Goal: Task Accomplishment & Management: Use online tool/utility

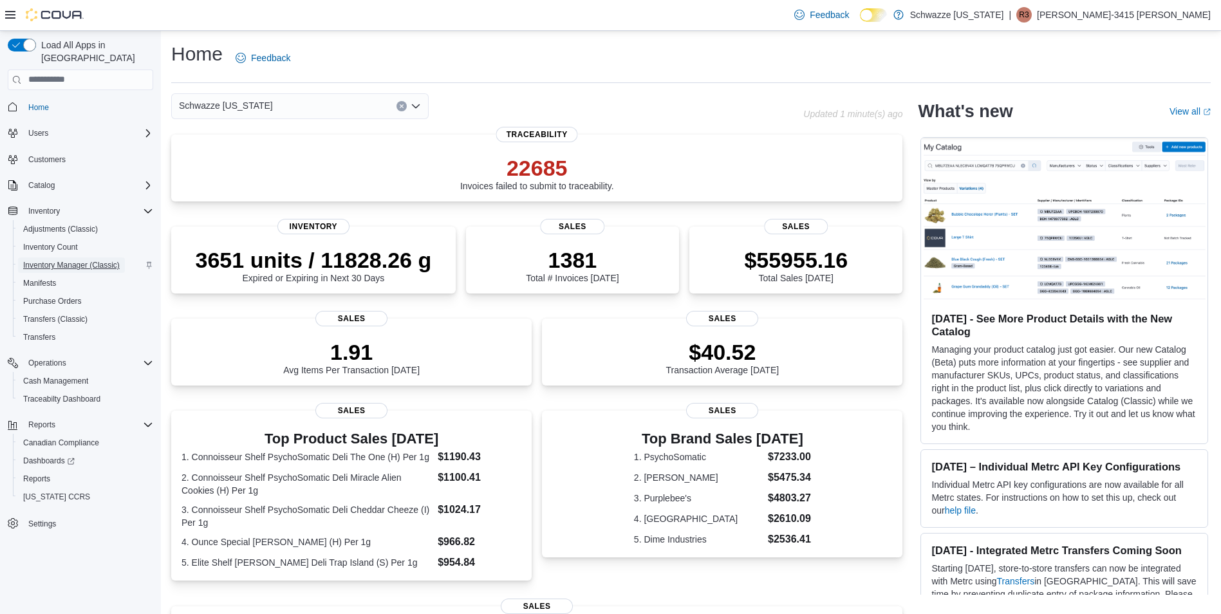
click at [99, 260] on span "Inventory Manager (Classic)" at bounding box center [71, 265] width 97 height 10
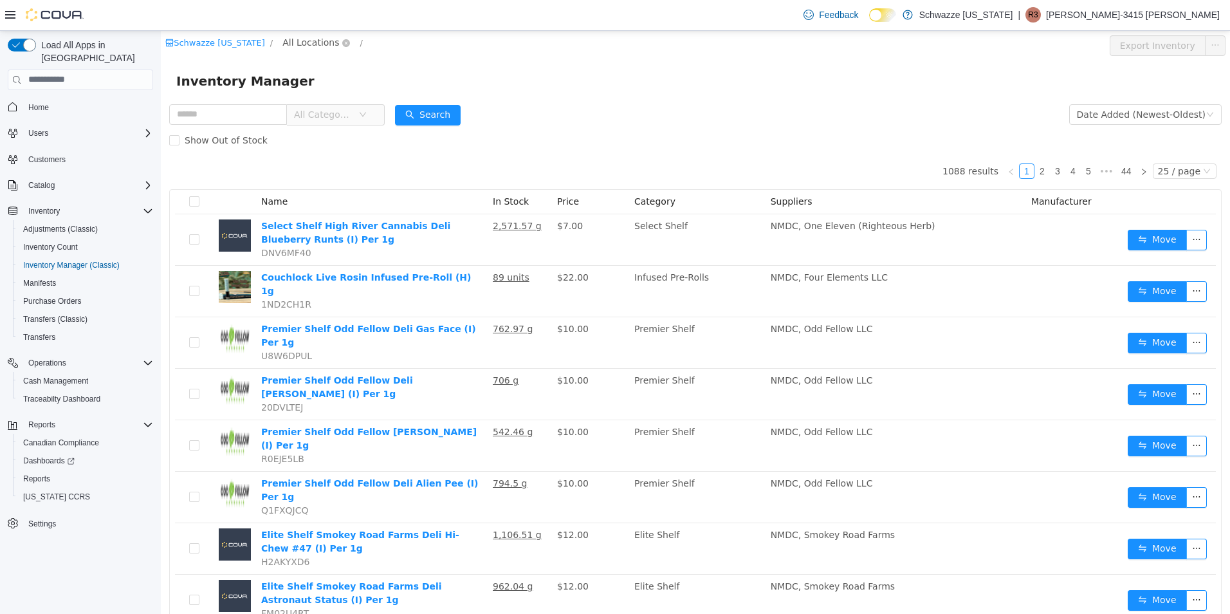
click at [311, 44] on span "All Locations" at bounding box center [310, 42] width 57 height 14
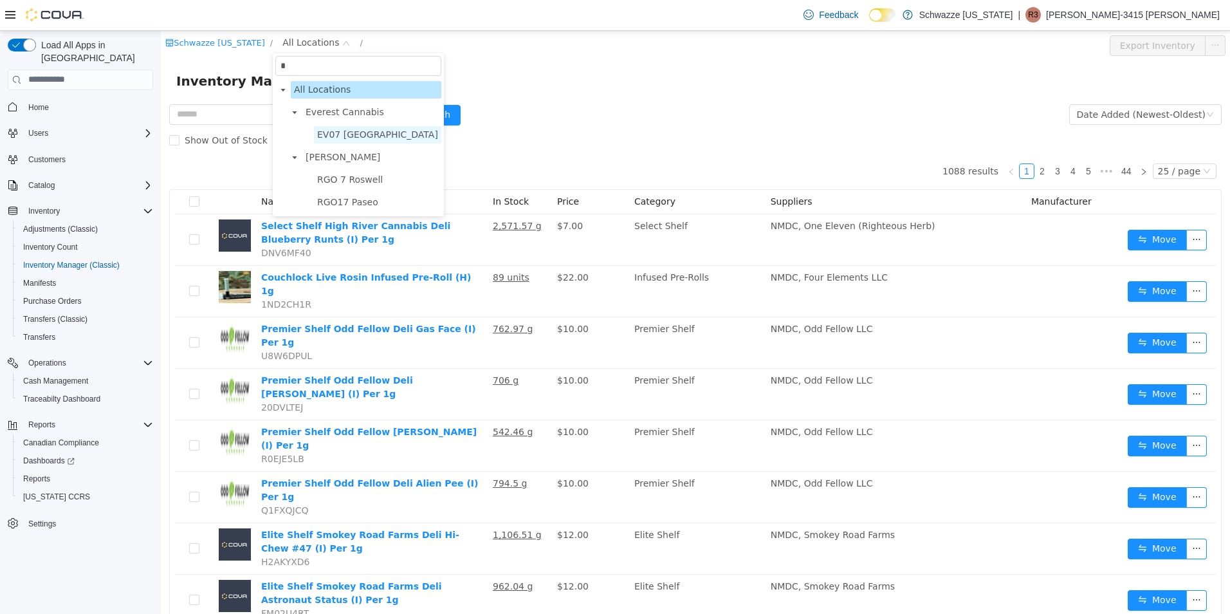
type input "*"
click at [363, 142] on span "EV07 [GEOGRAPHIC_DATA]" at bounding box center [377, 133] width 127 height 17
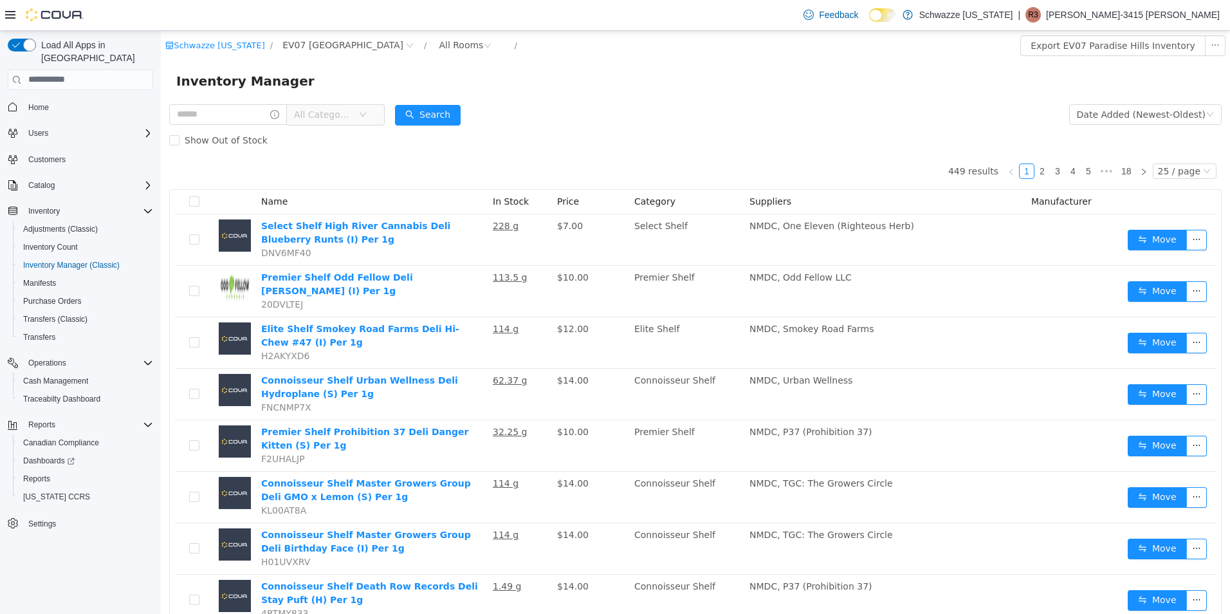
click at [191, 125] on div "All Categories" at bounding box center [277, 114] width 216 height 26
click at [196, 113] on input "text" at bounding box center [228, 114] width 118 height 21
type input "***"
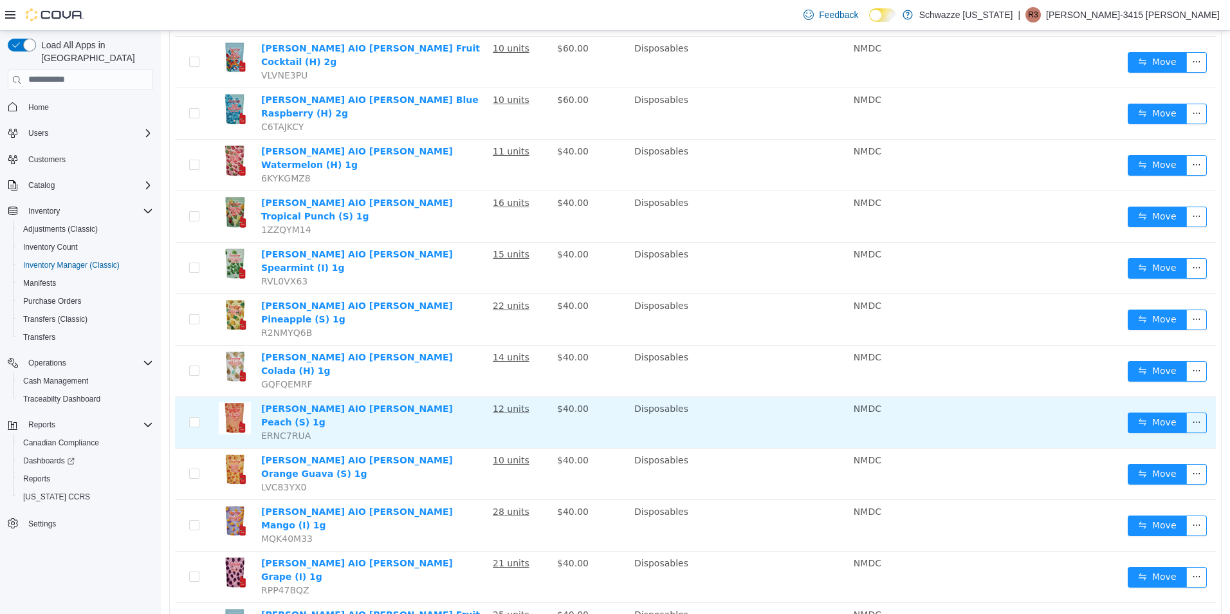
scroll to position [715, 0]
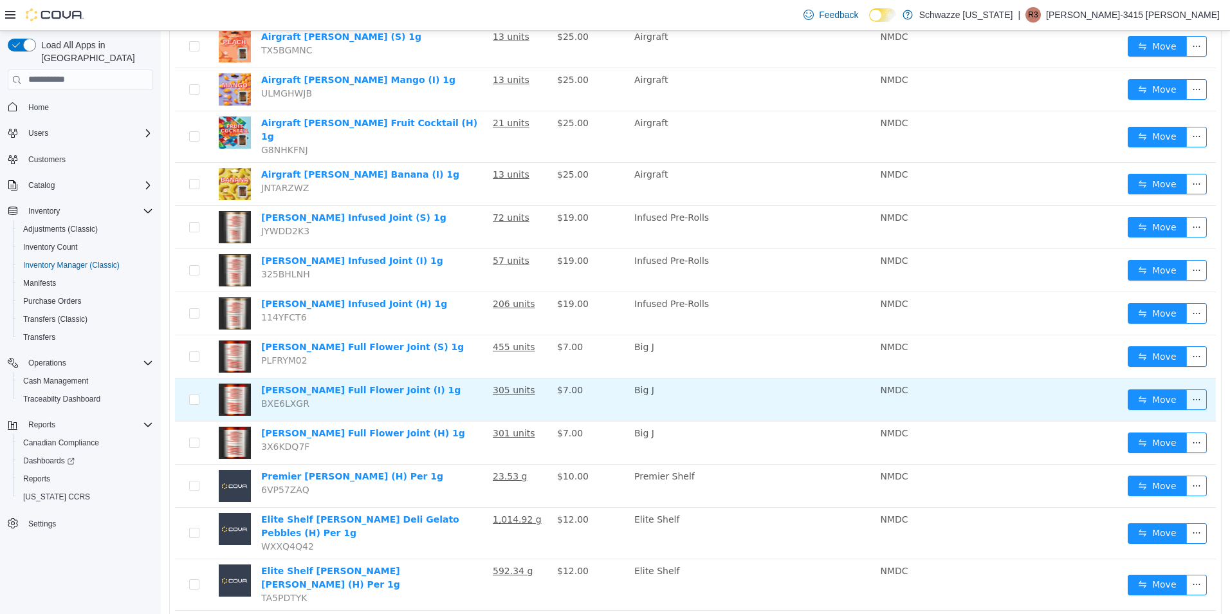
scroll to position [419, 0]
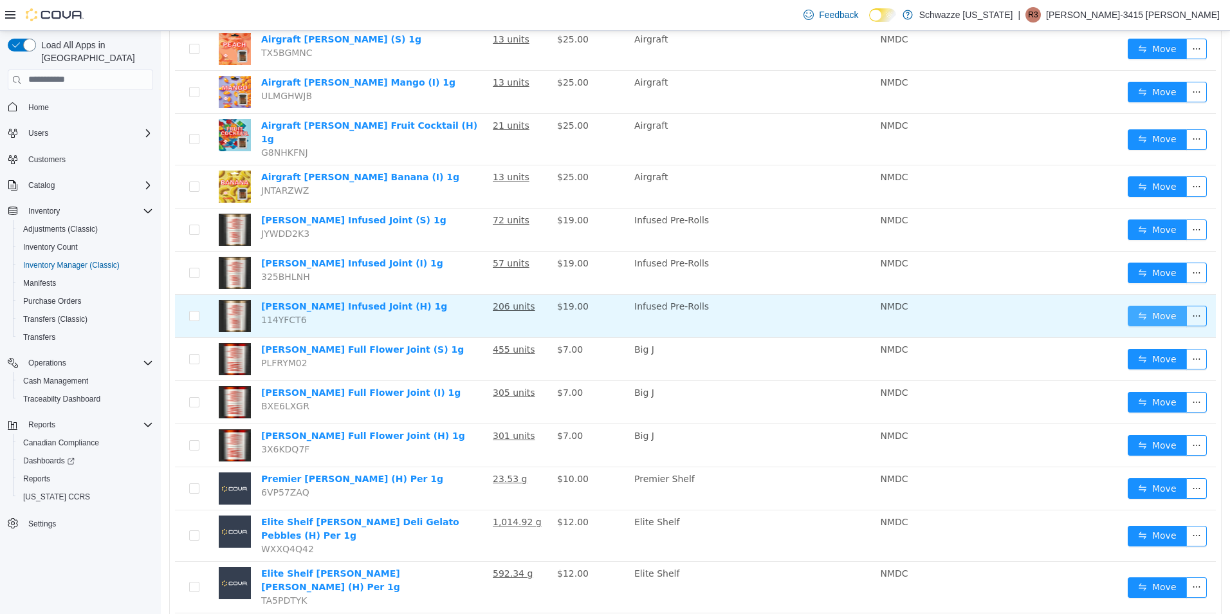
click at [1144, 305] on button "Move" at bounding box center [1157, 315] width 59 height 21
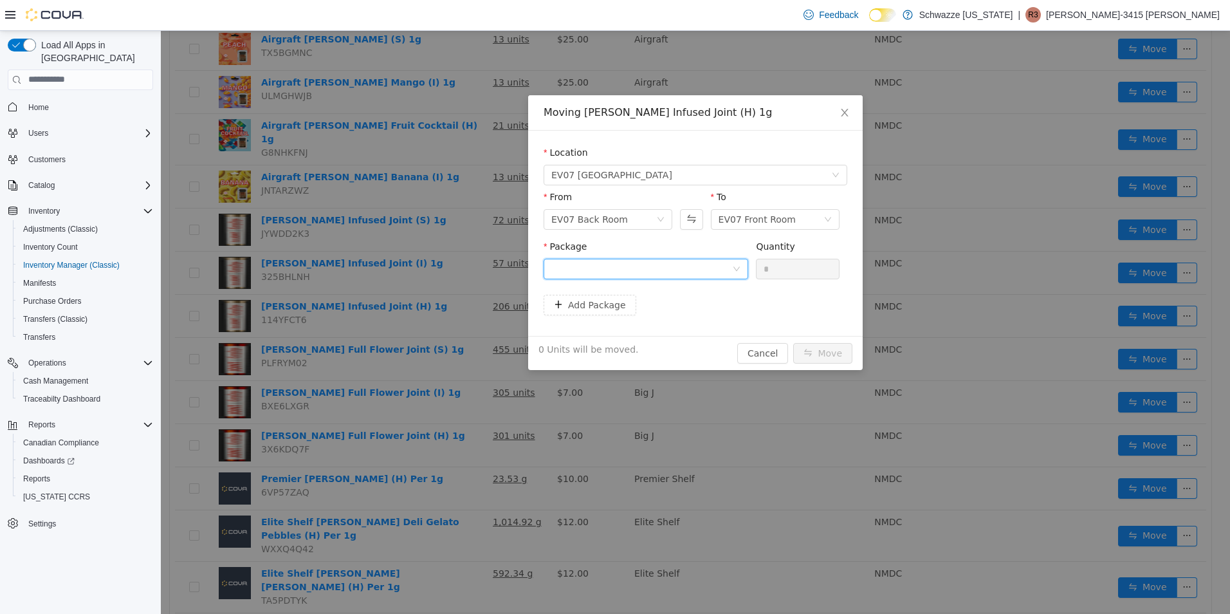
click at [578, 266] on div at bounding box center [641, 268] width 181 height 19
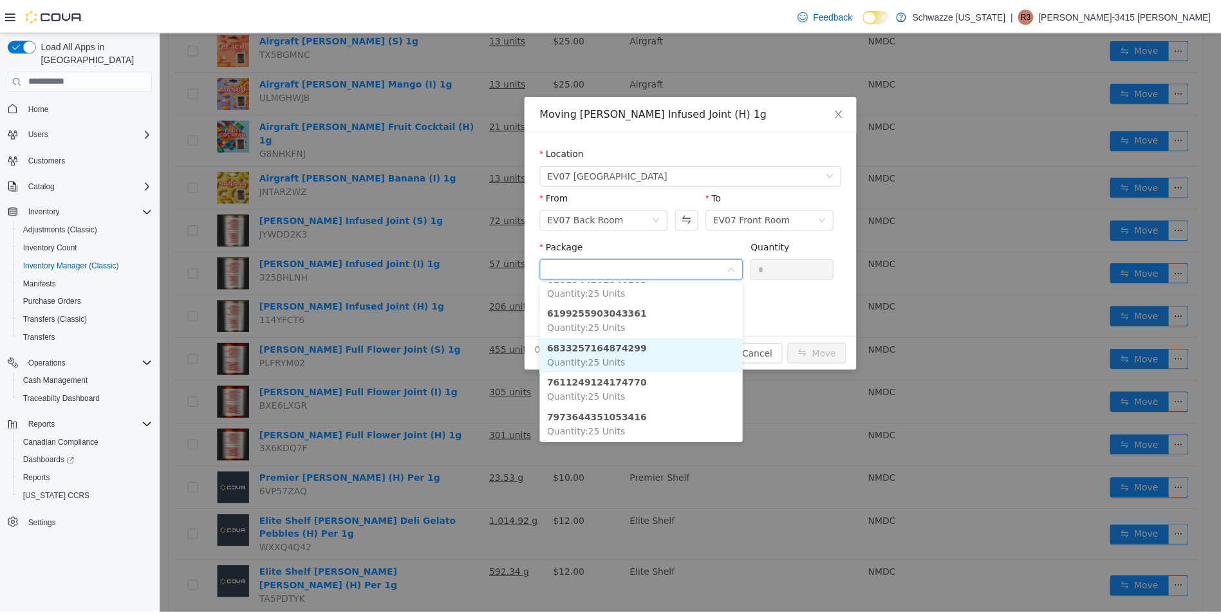
scroll to position [97, 0]
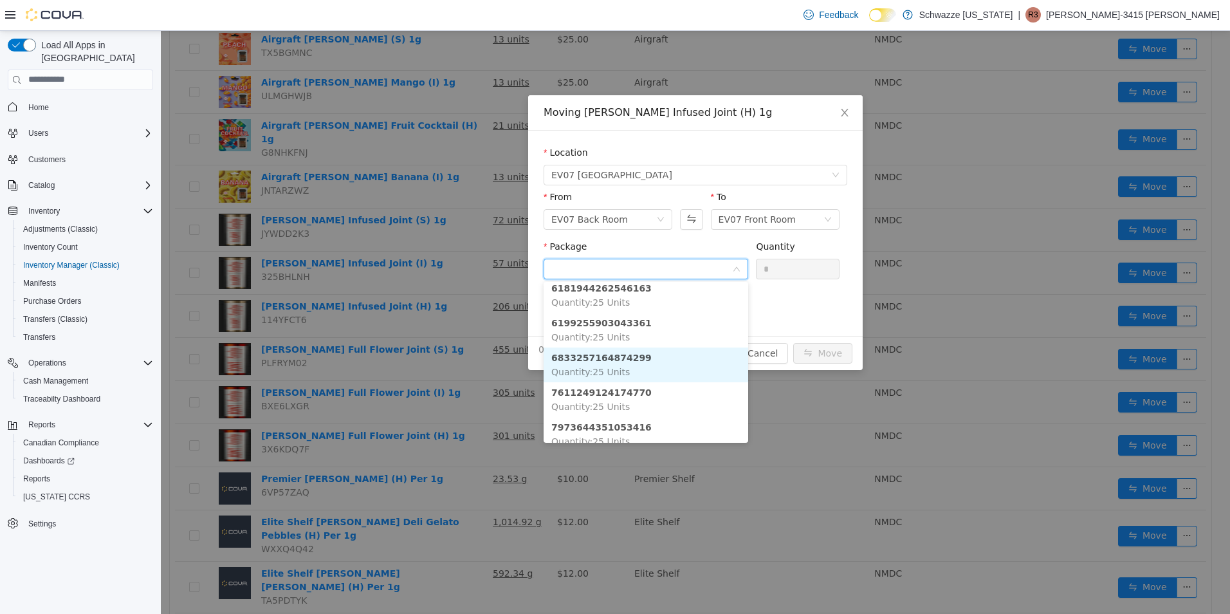
click at [638, 354] on li "6833257164874299 Quantity : 25 Units" at bounding box center [646, 364] width 205 height 35
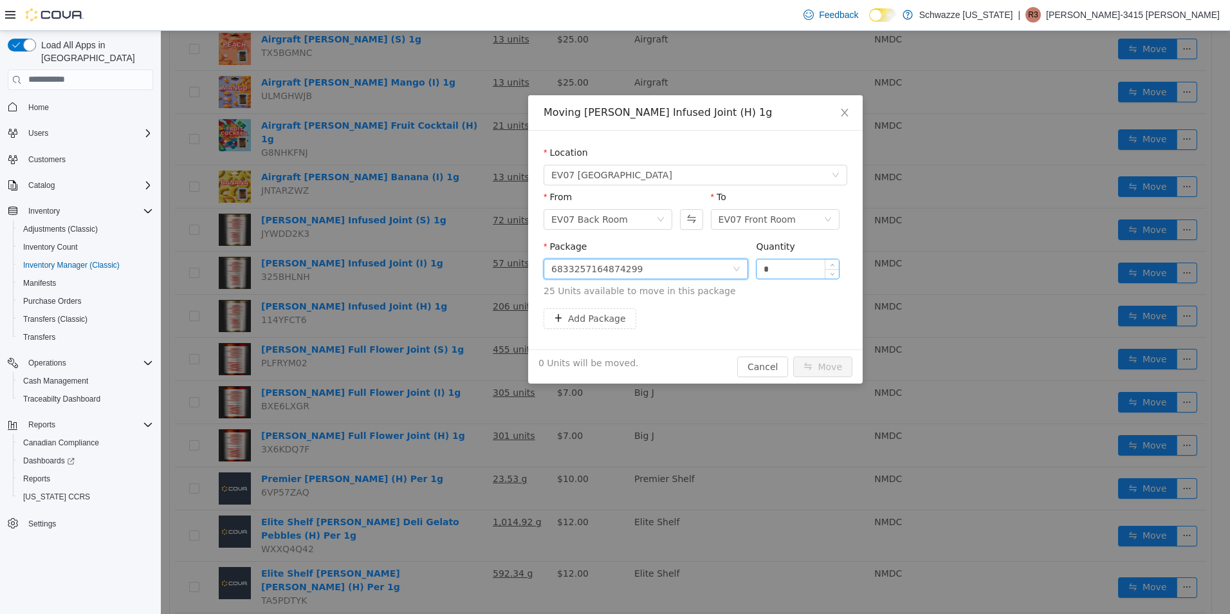
click at [773, 264] on input "*" at bounding box center [798, 268] width 82 height 19
type input "**"
click at [827, 361] on button "Move" at bounding box center [822, 366] width 59 height 21
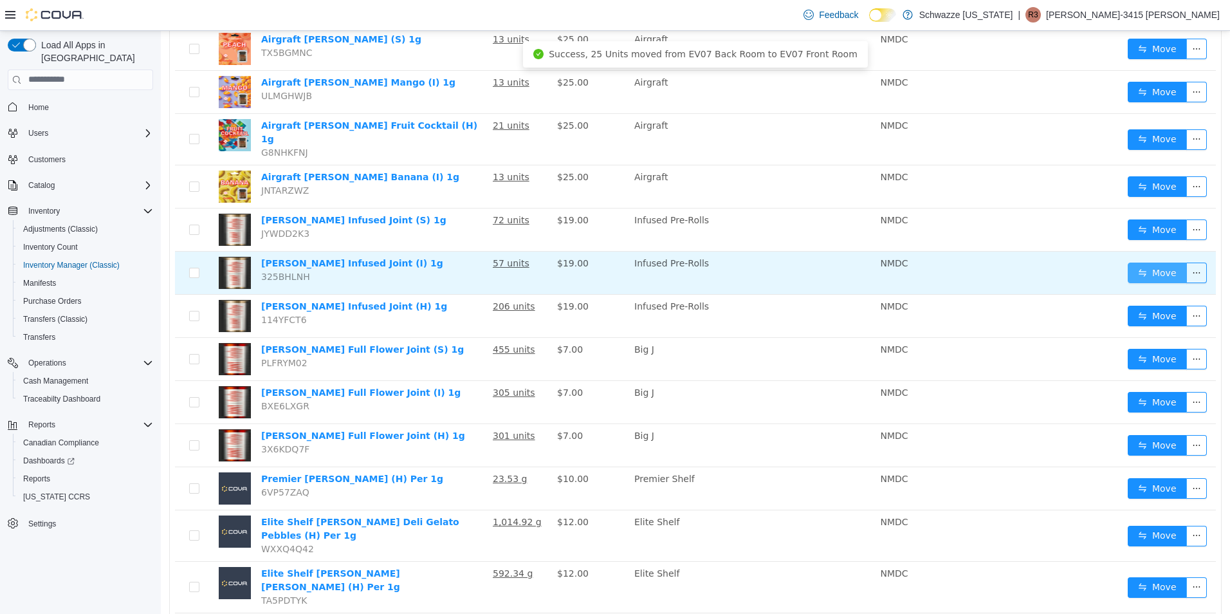
click at [1147, 262] on button "Move" at bounding box center [1157, 272] width 59 height 21
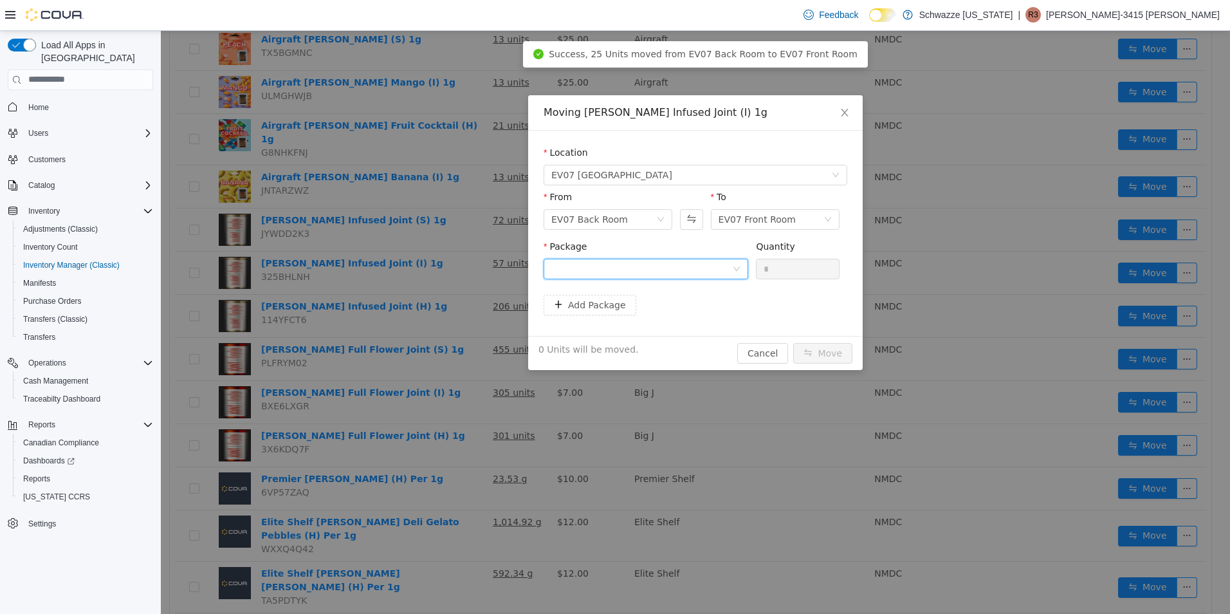
click at [587, 269] on div at bounding box center [641, 268] width 181 height 19
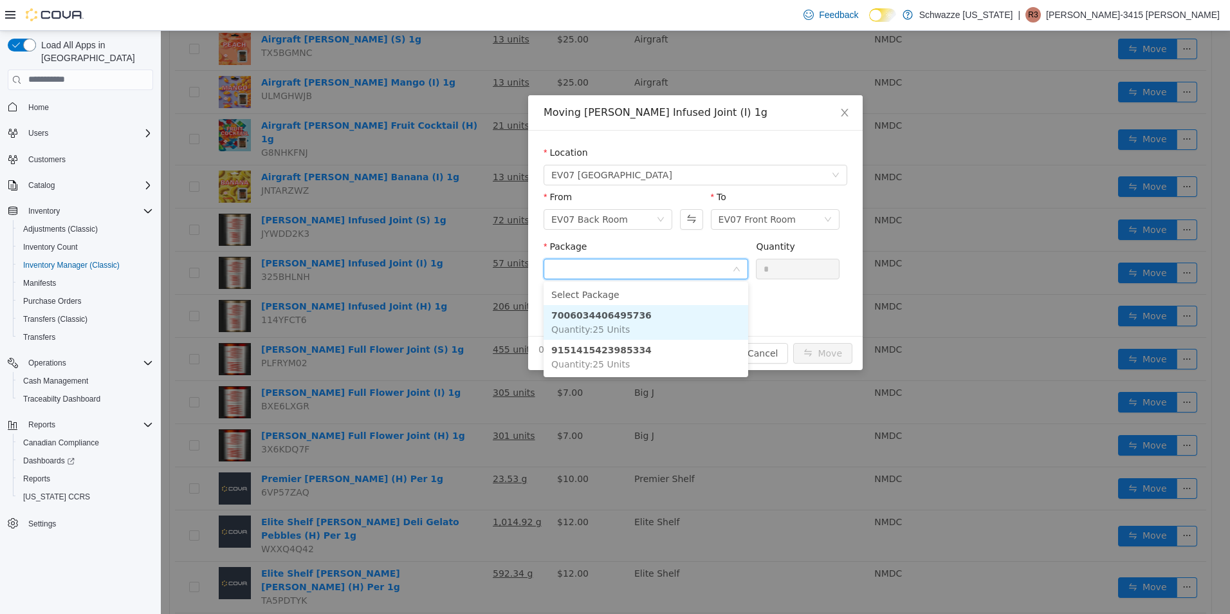
click at [622, 324] on span "Quantity : 25 Units" at bounding box center [590, 329] width 79 height 10
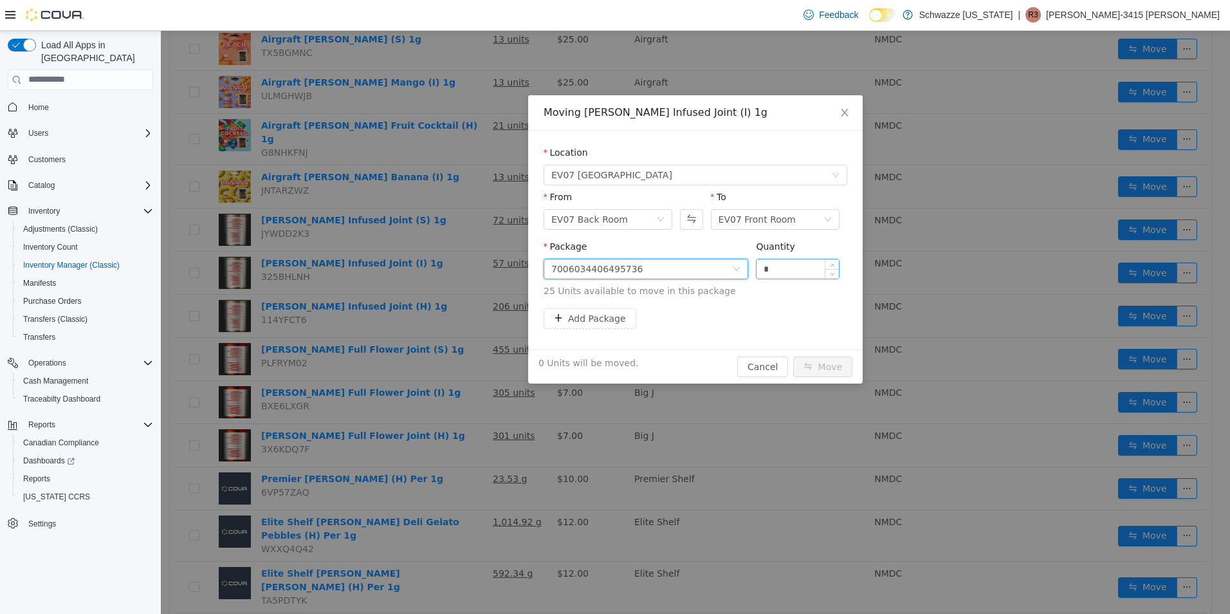
click at [811, 270] on input "*" at bounding box center [798, 268] width 82 height 19
type input "**"
click at [831, 365] on button "Move" at bounding box center [822, 366] width 59 height 21
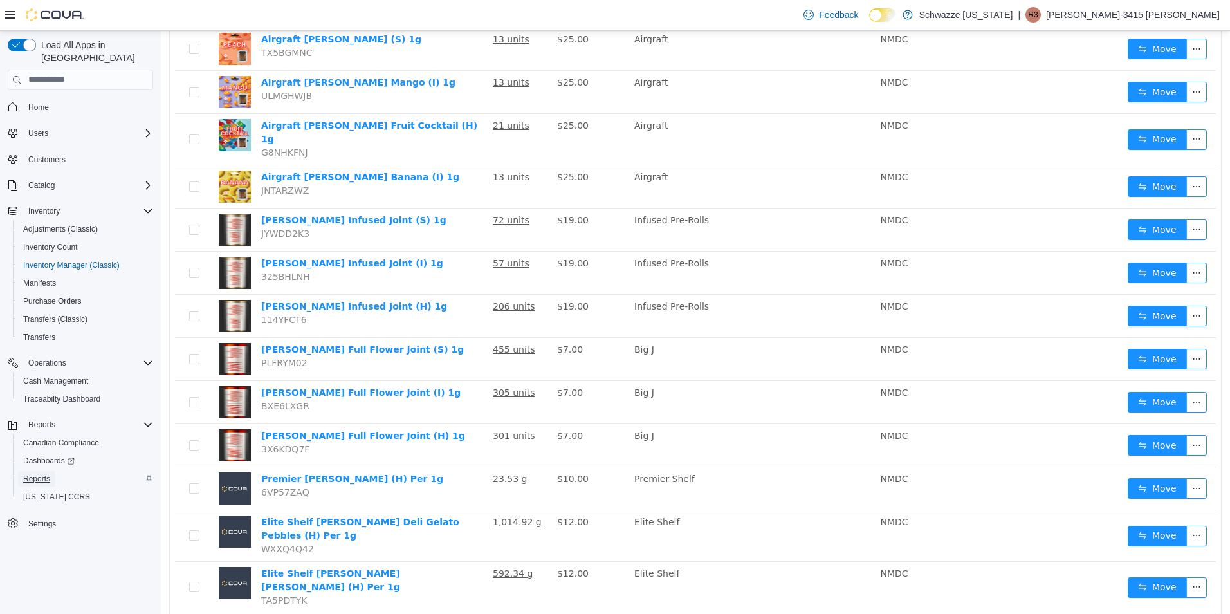
click at [39, 474] on span "Reports" at bounding box center [36, 479] width 27 height 10
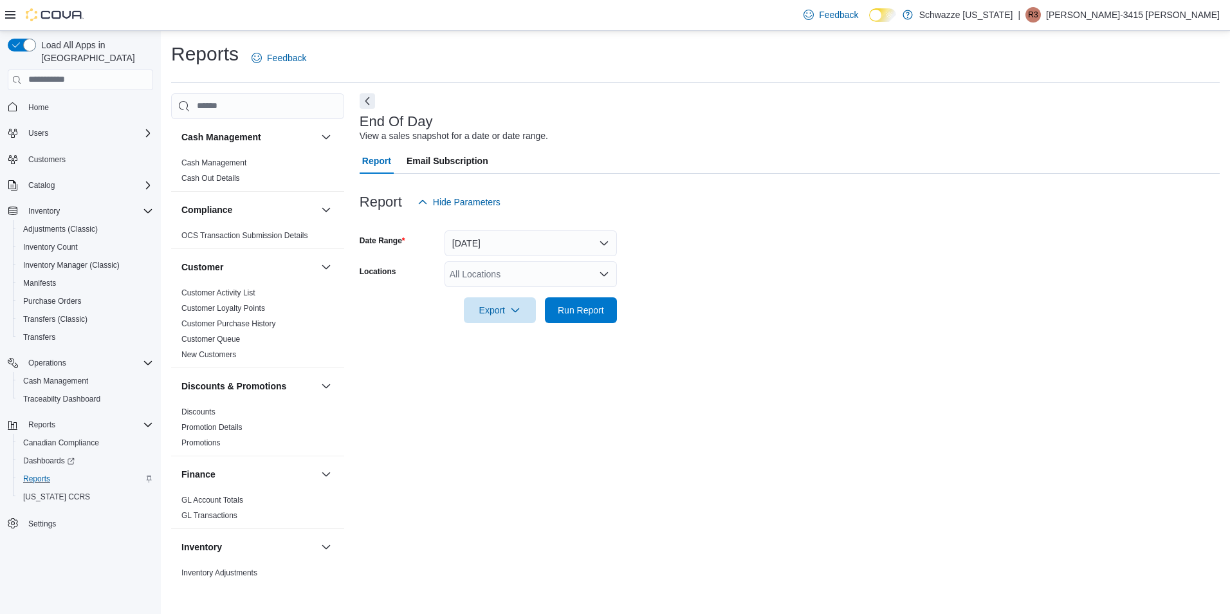
click at [461, 264] on div "All Locations" at bounding box center [531, 274] width 172 height 26
type input "*"
click at [565, 299] on div "EV07 [GEOGRAPHIC_DATA]" at bounding box center [530, 296] width 157 height 13
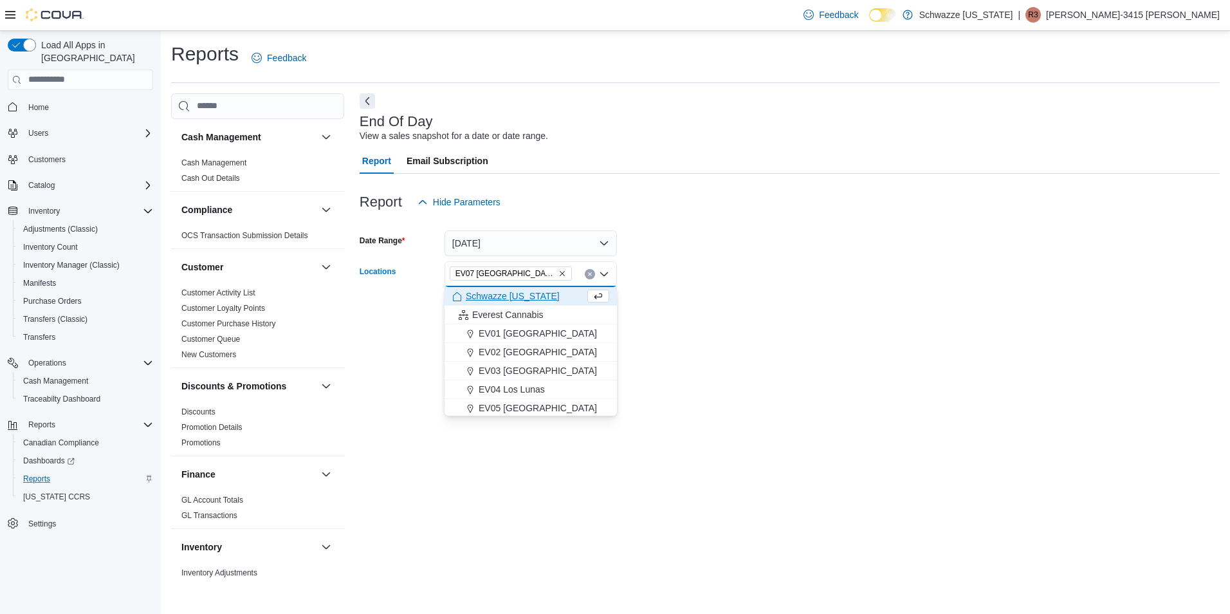
click at [633, 323] on div at bounding box center [790, 330] width 860 height 15
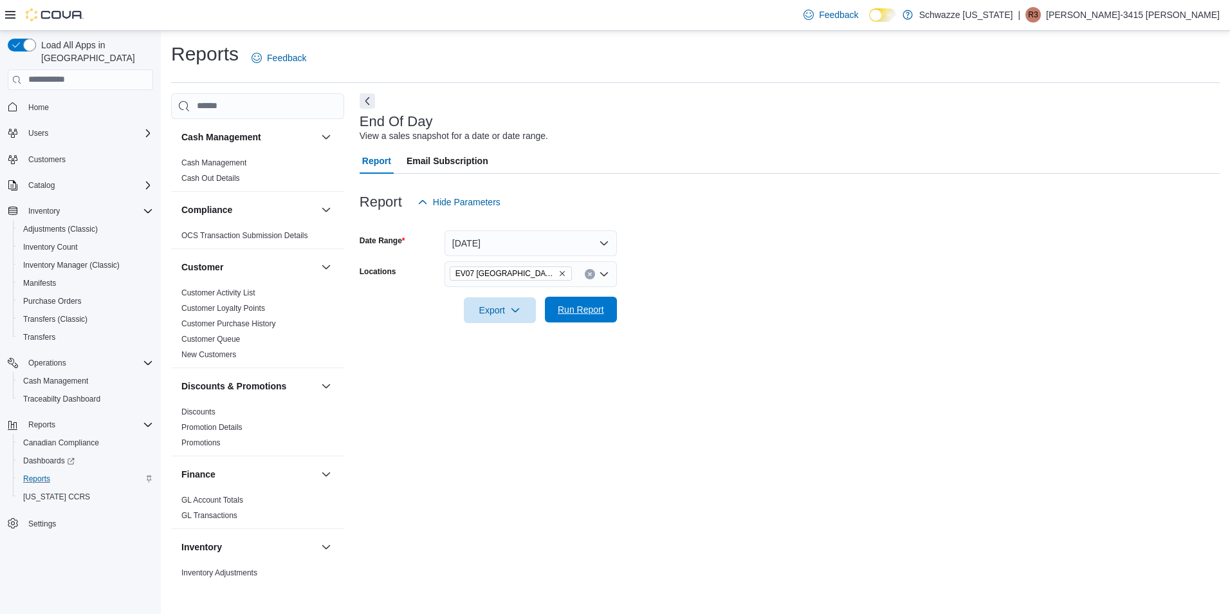
click at [578, 316] on span "Run Report" at bounding box center [581, 310] width 57 height 26
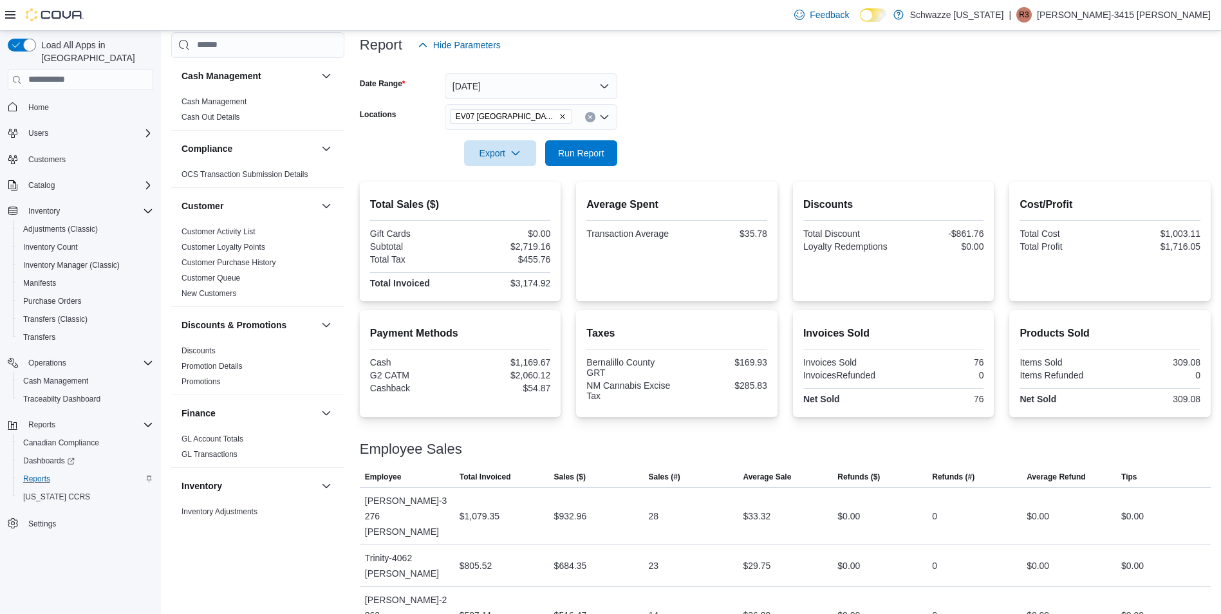
scroll to position [156, 0]
click at [578, 147] on span "Run Report" at bounding box center [581, 154] width 57 height 26
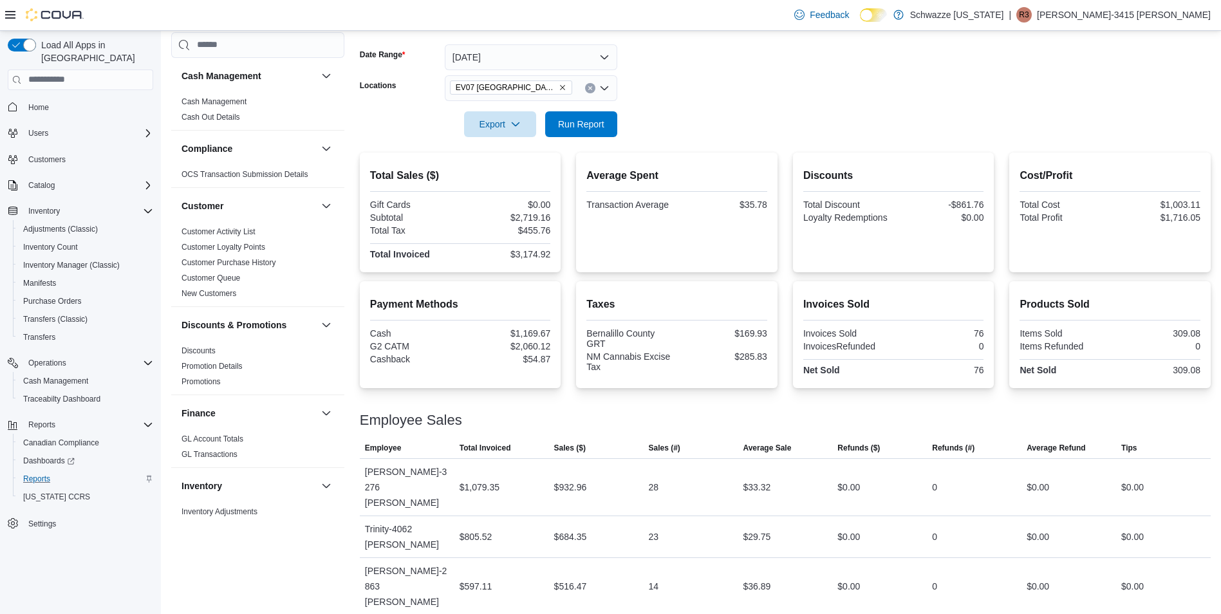
scroll to position [188, 0]
